Goal: Find specific page/section: Find specific page/section

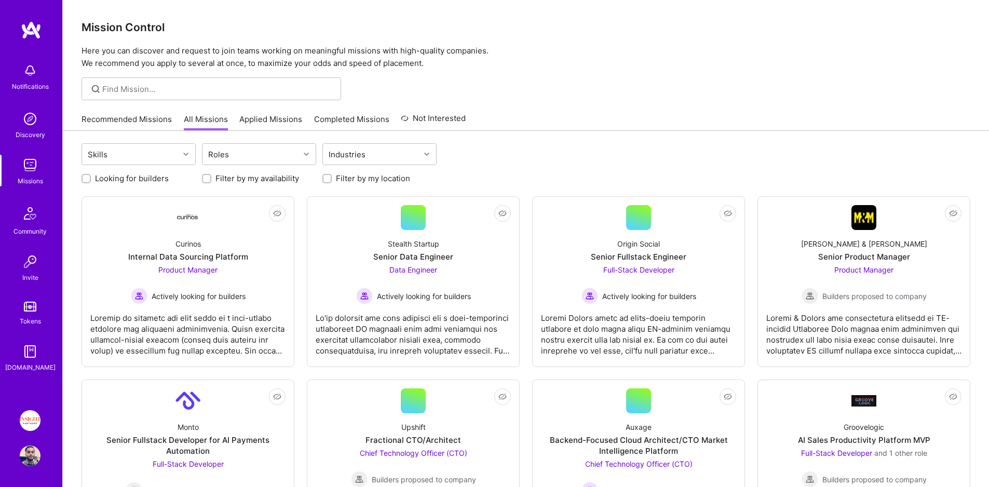
click at [31, 419] on img at bounding box center [30, 420] width 21 height 21
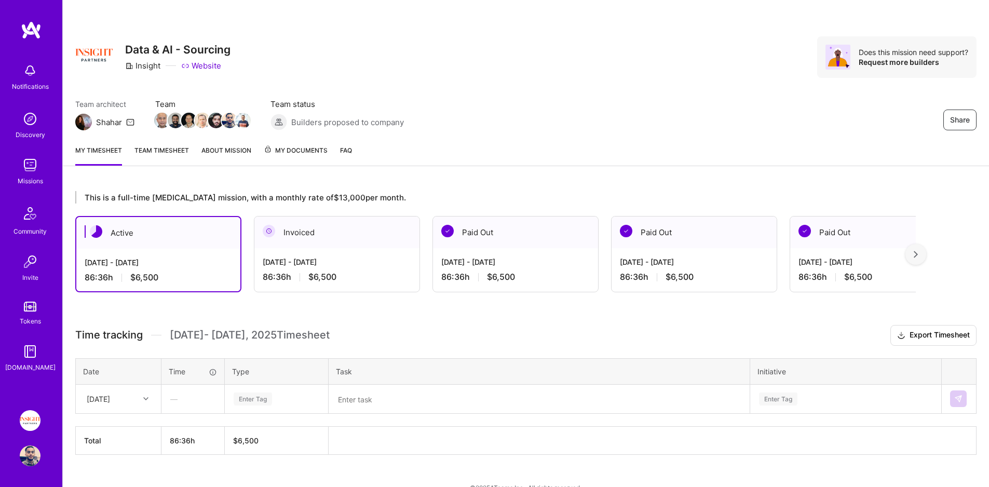
click at [299, 147] on span "My Documents" at bounding box center [296, 150] width 64 height 11
